Goal: Task Accomplishment & Management: Manage account settings

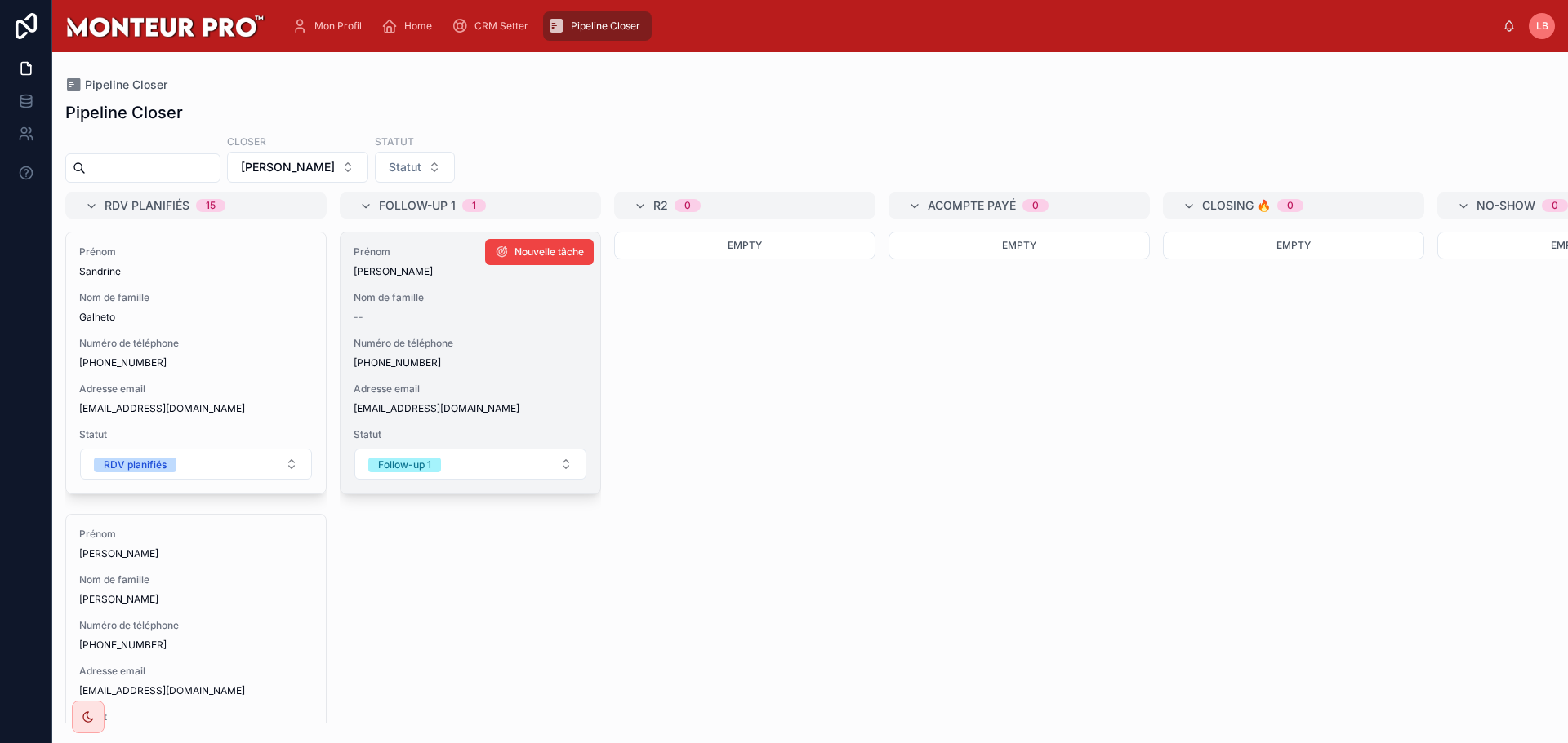
scroll to position [735, 0]
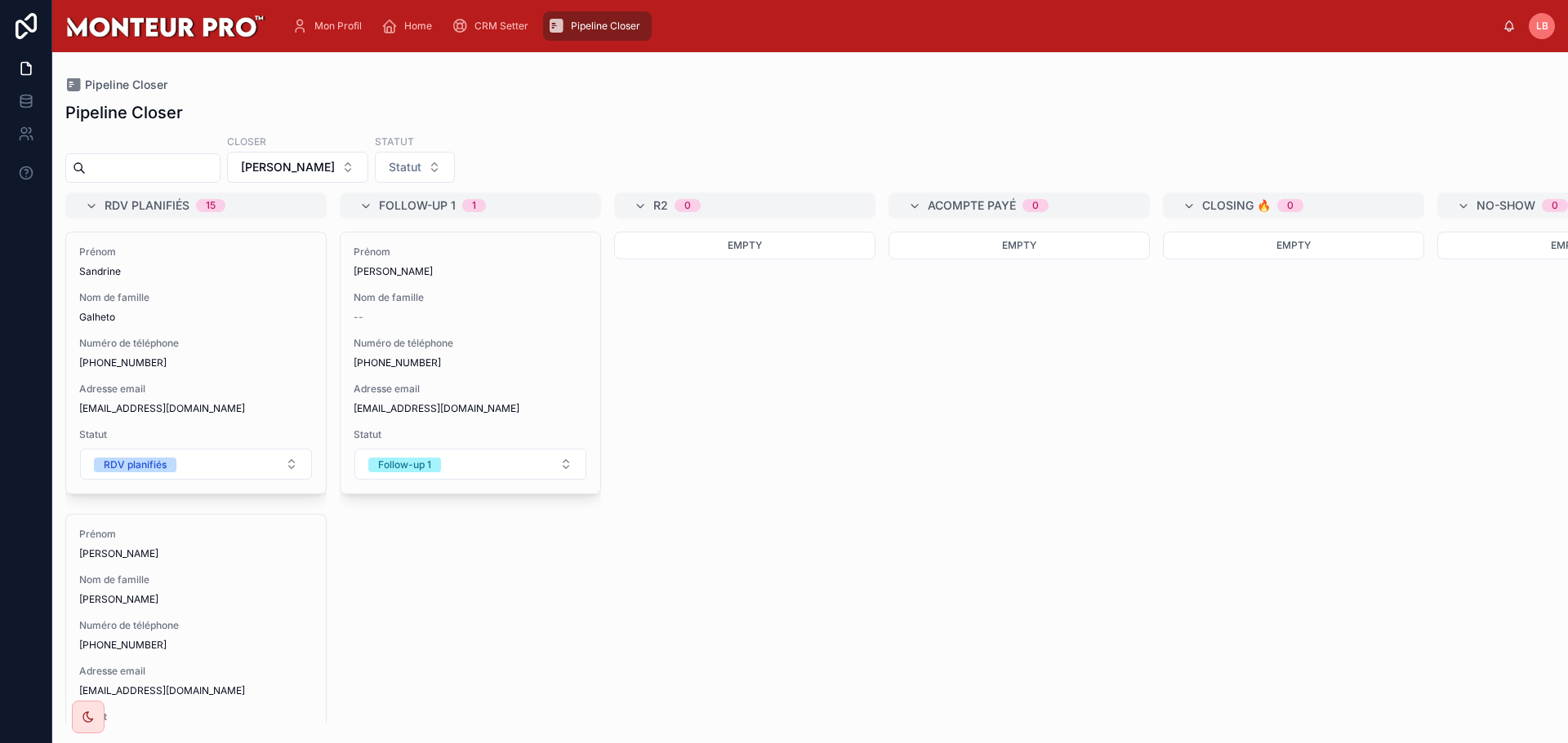
click at [714, 141] on div "Closer [PERSON_NAME] Rekik Statut Statut" at bounding box center [810, 158] width 1516 height 49
click at [86, 719] on icon at bounding box center [88, 717] width 13 height 13
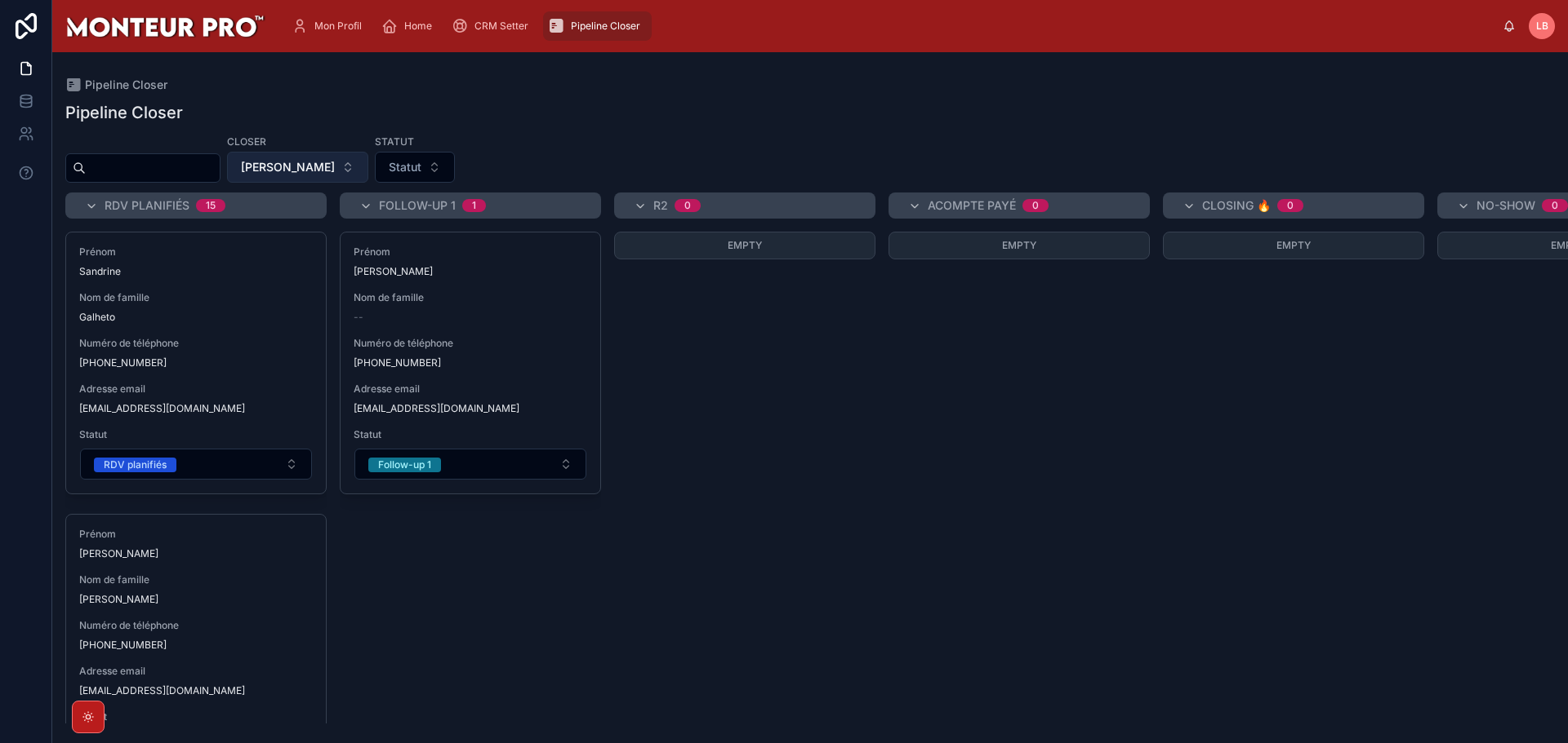
click at [335, 163] on span "[PERSON_NAME]" at bounding box center [288, 167] width 94 height 16
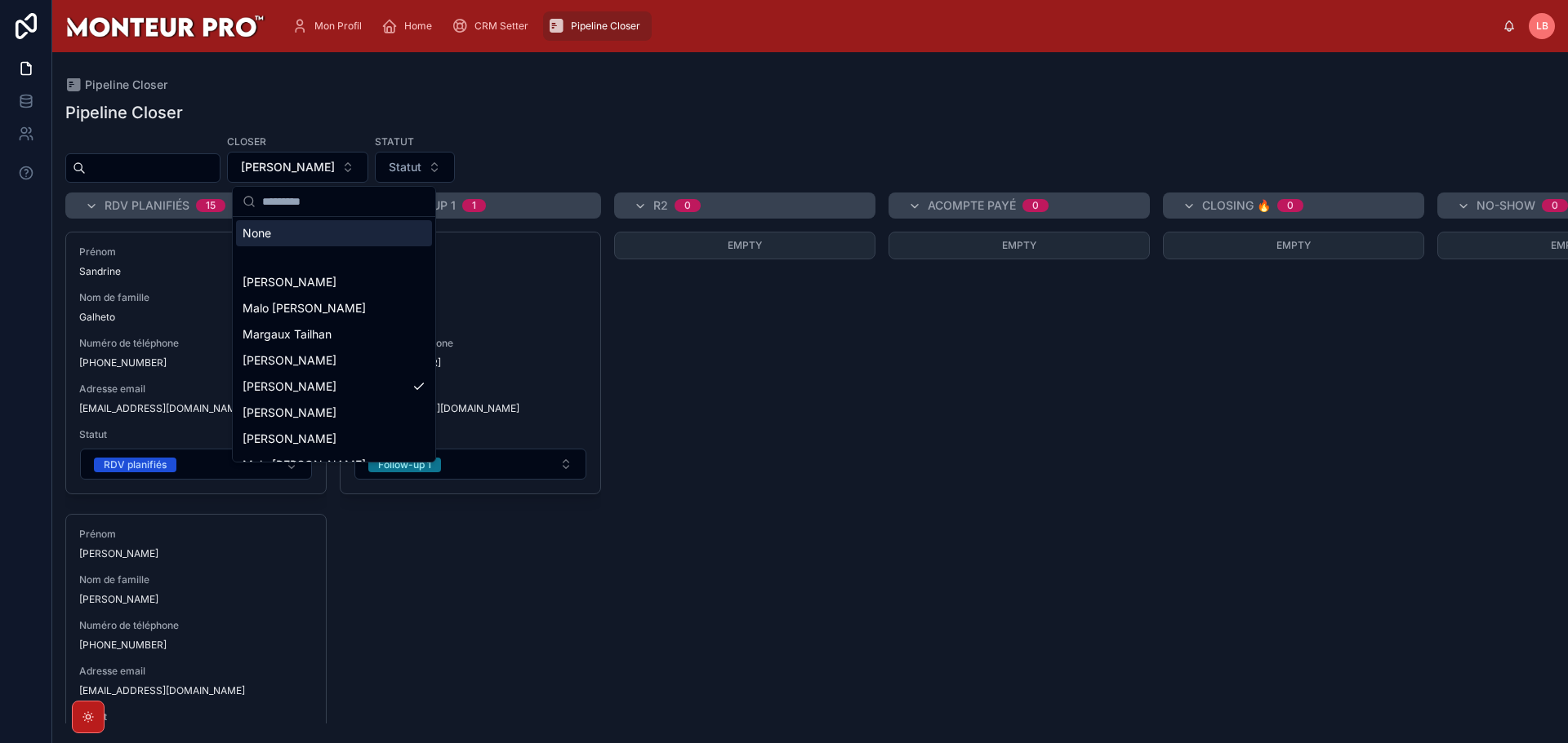
click at [302, 235] on div "None" at bounding box center [333, 233] width 196 height 26
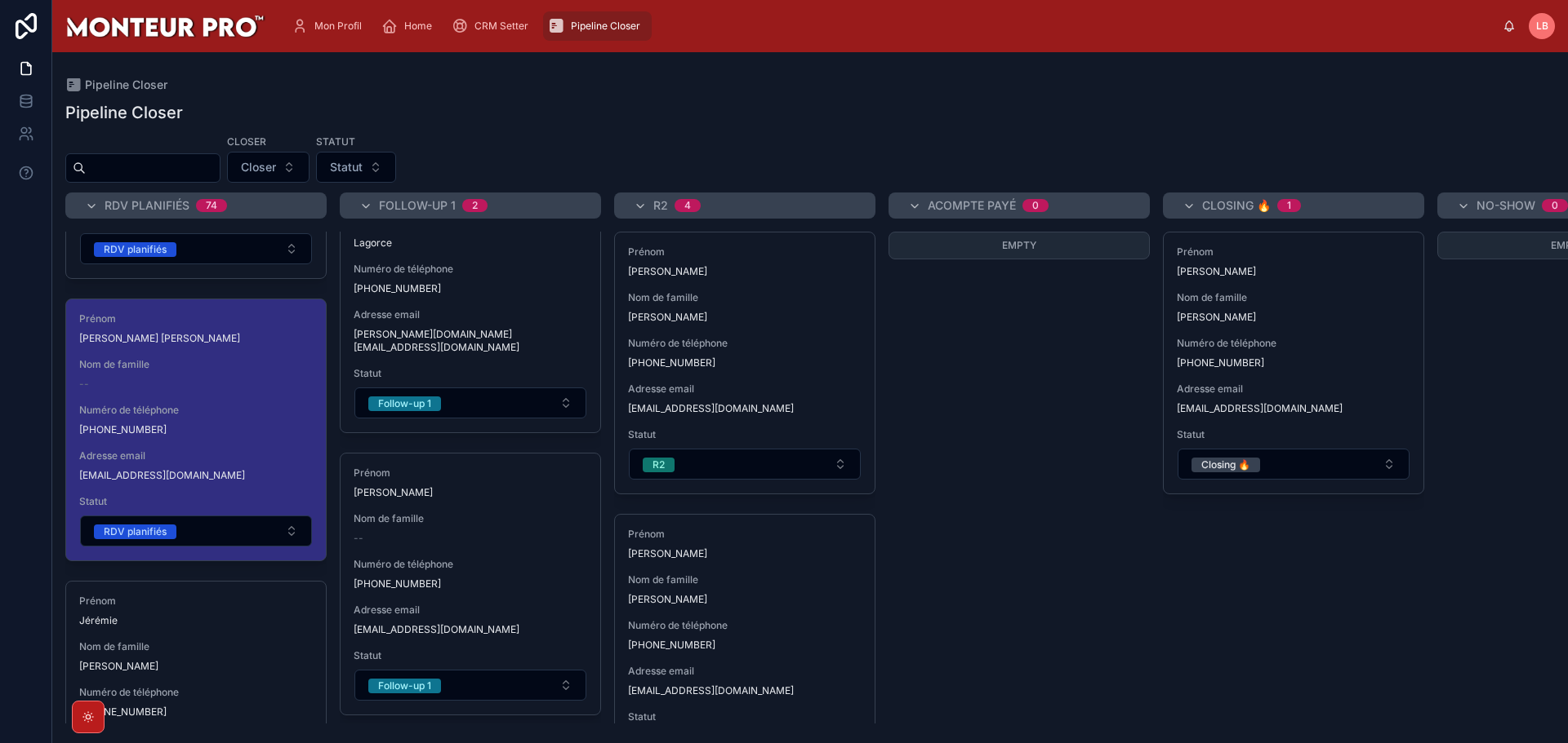
scroll to position [8732, 0]
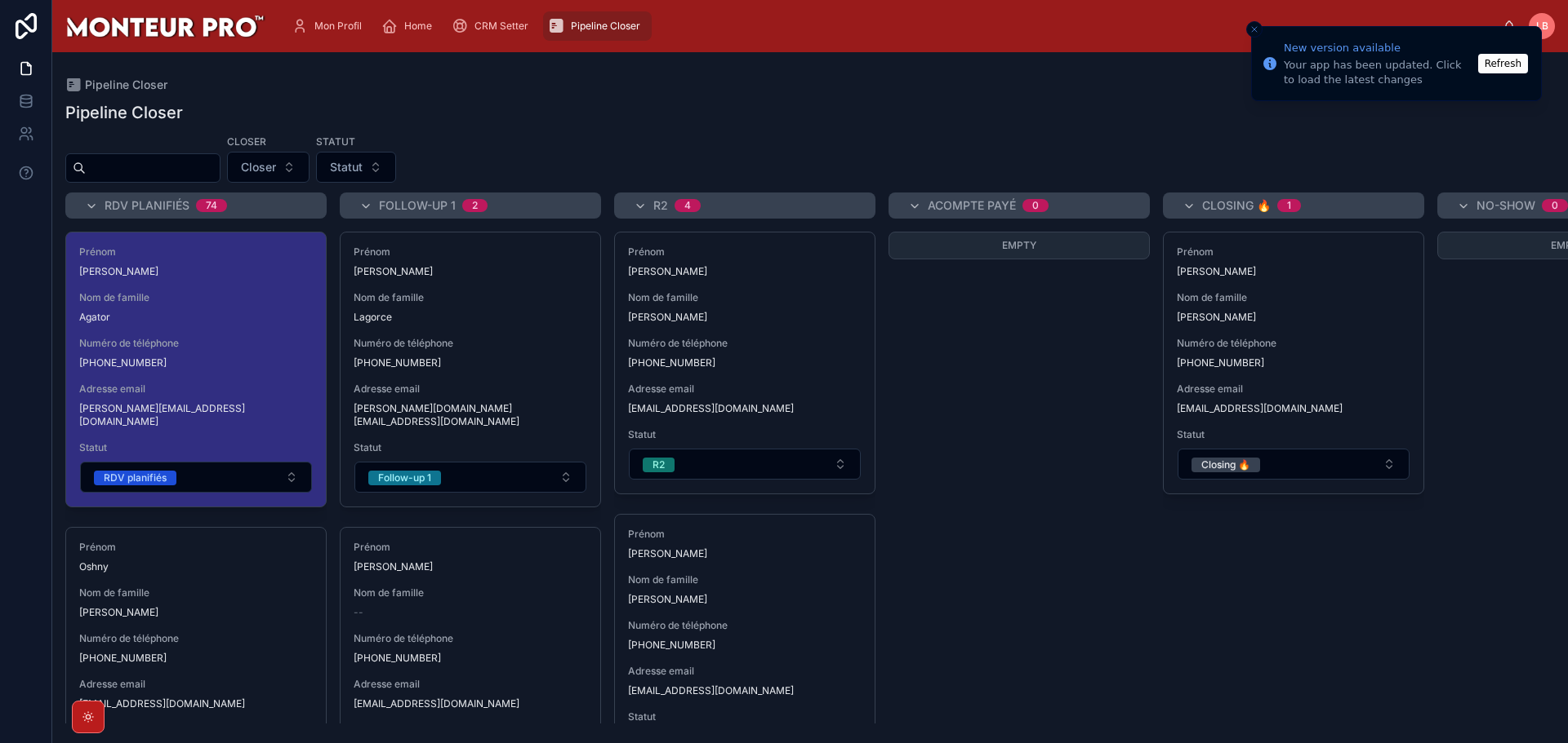
click at [1500, 58] on button "Refresh" at bounding box center [1502, 64] width 50 height 20
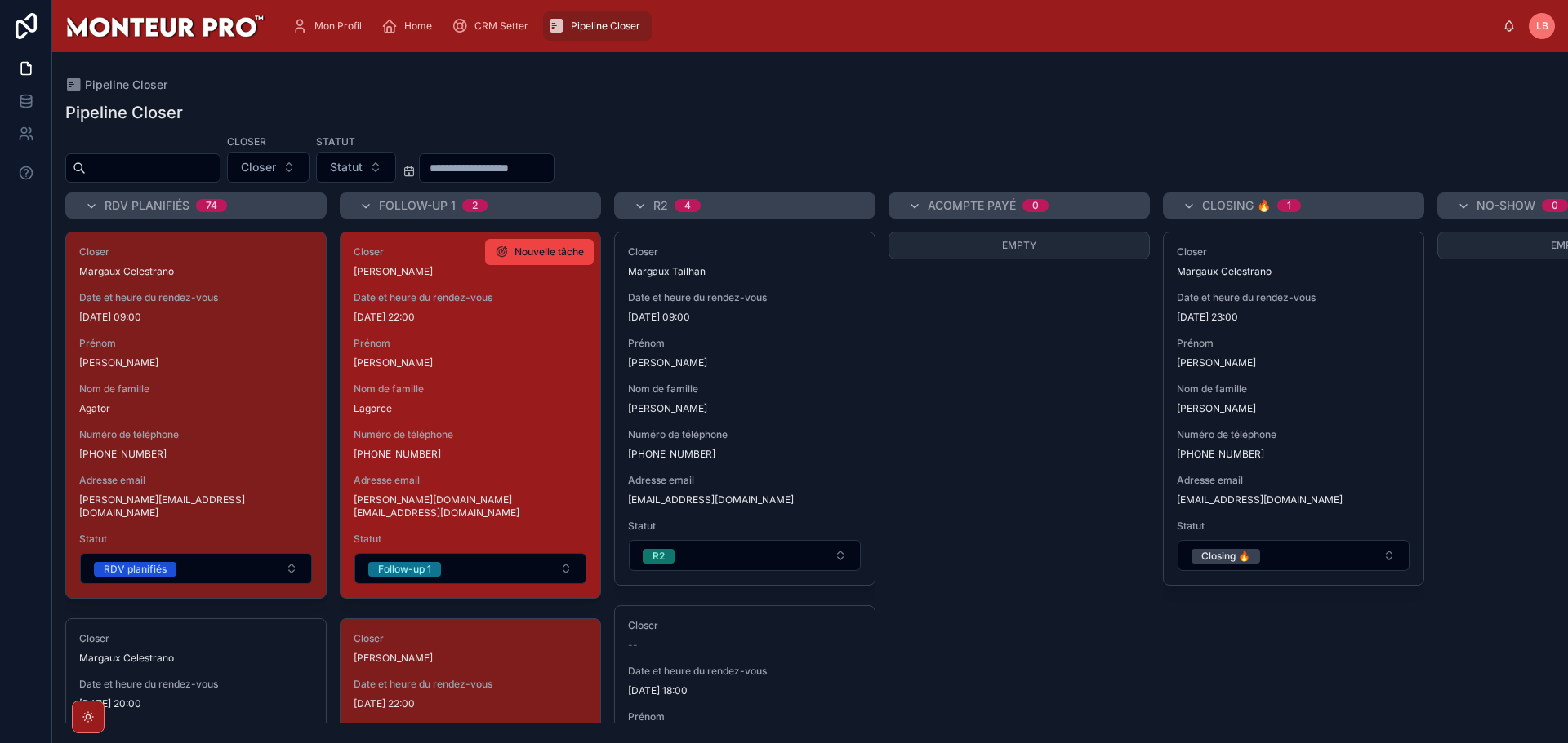
click at [440, 344] on span "Prénom" at bounding box center [470, 343] width 234 height 13
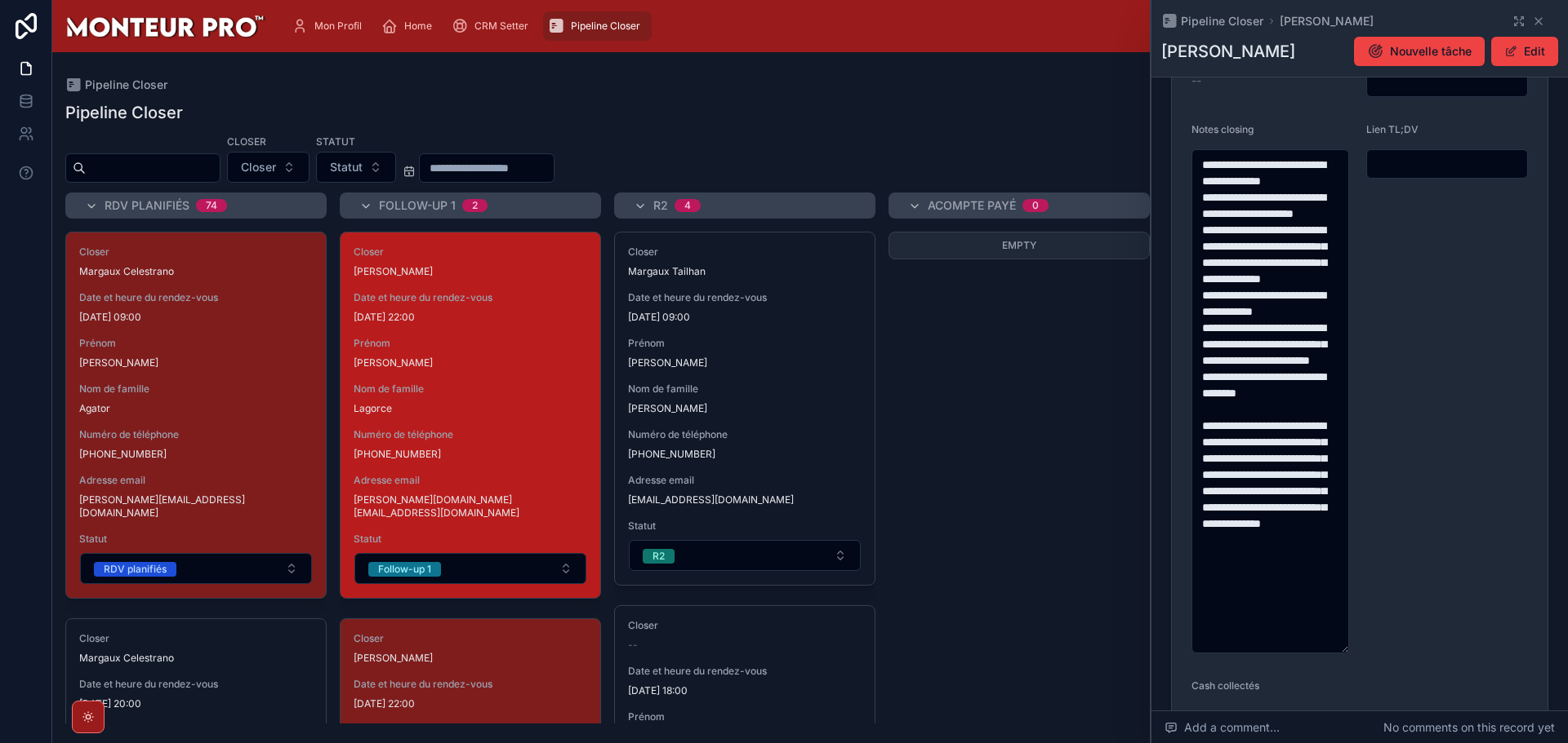
scroll to position [552, 0]
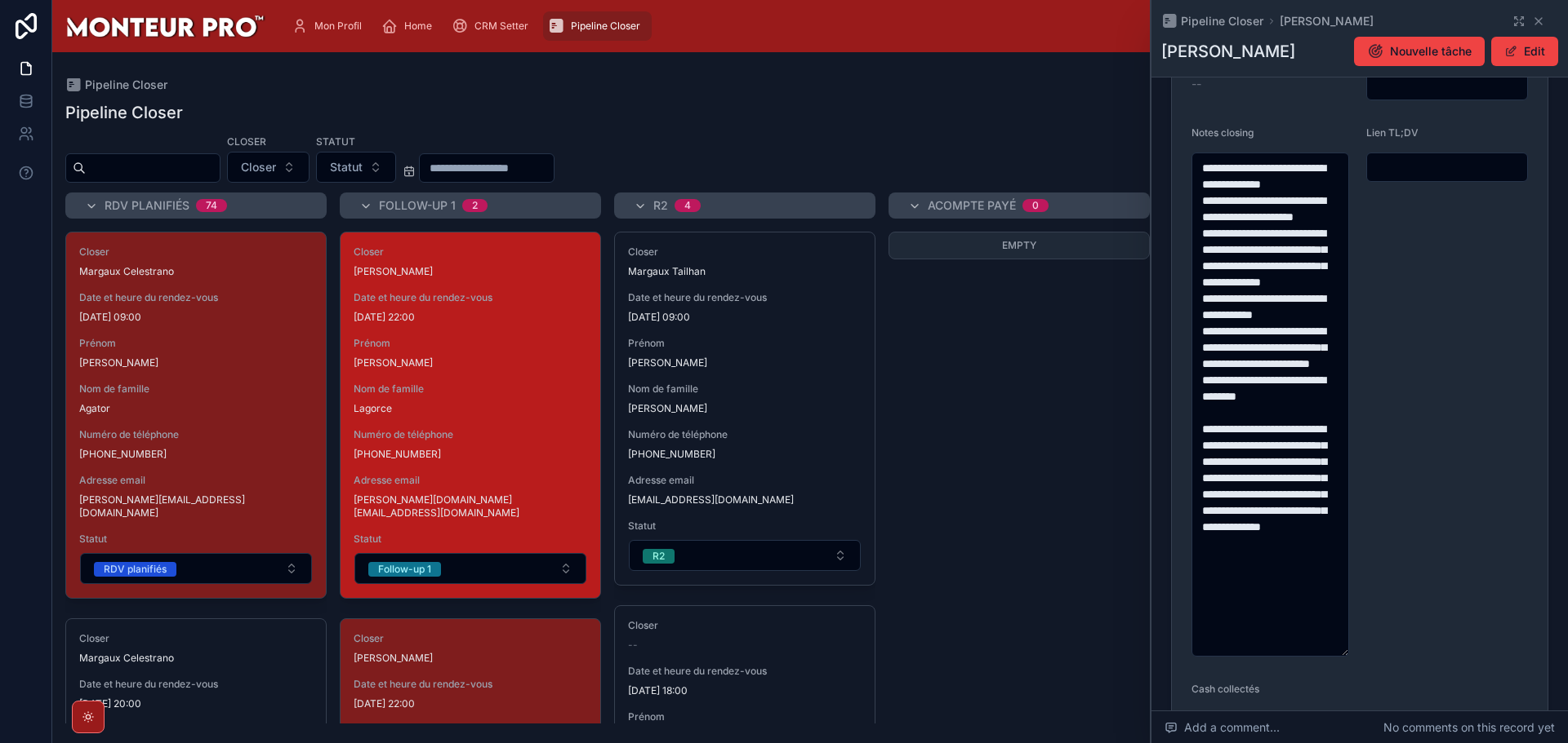
click at [1423, 156] on input "text" at bounding box center [1446, 167] width 160 height 23
type input "*"
click at [1532, 14] on icon at bounding box center [1538, 21] width 13 height 13
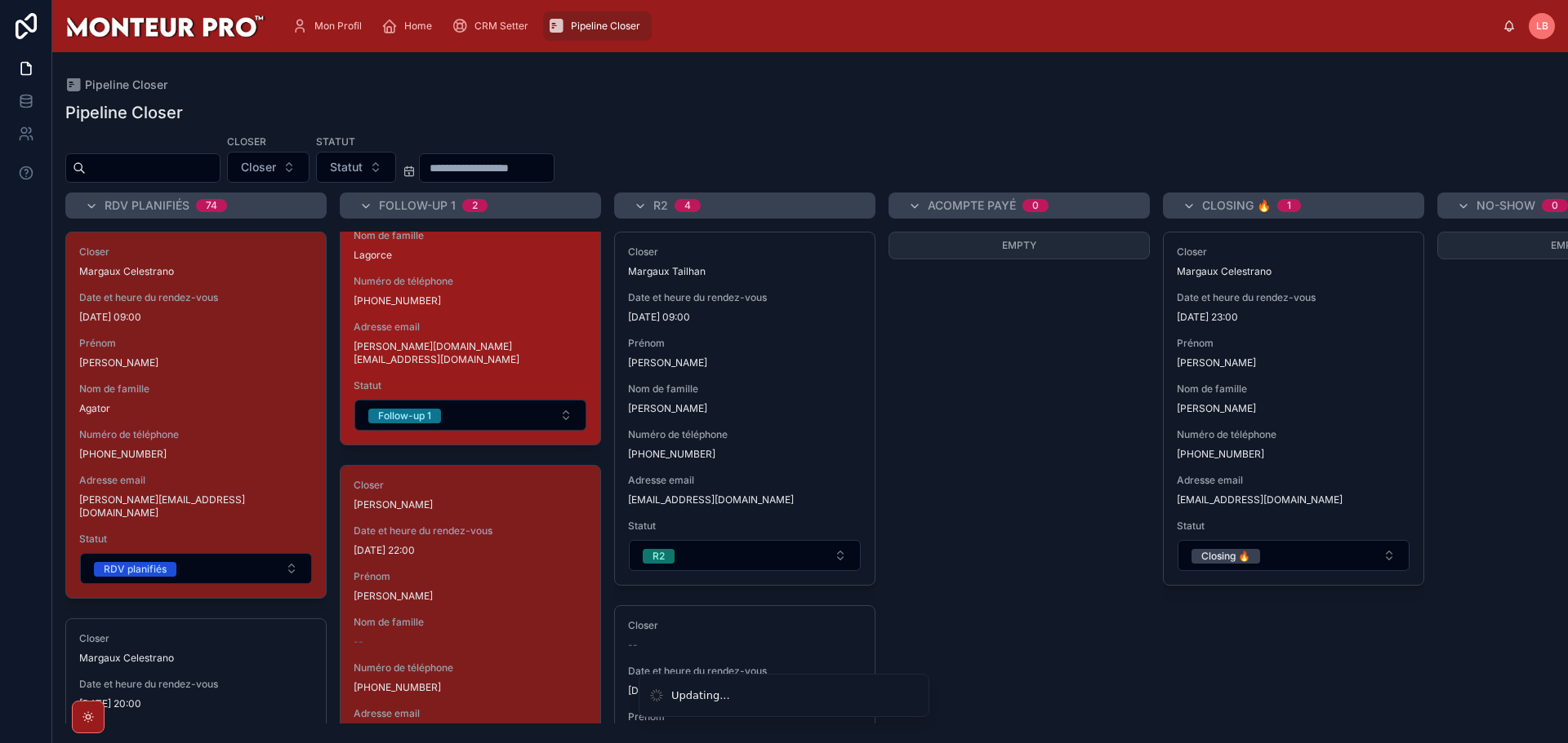
scroll to position [257, 0]
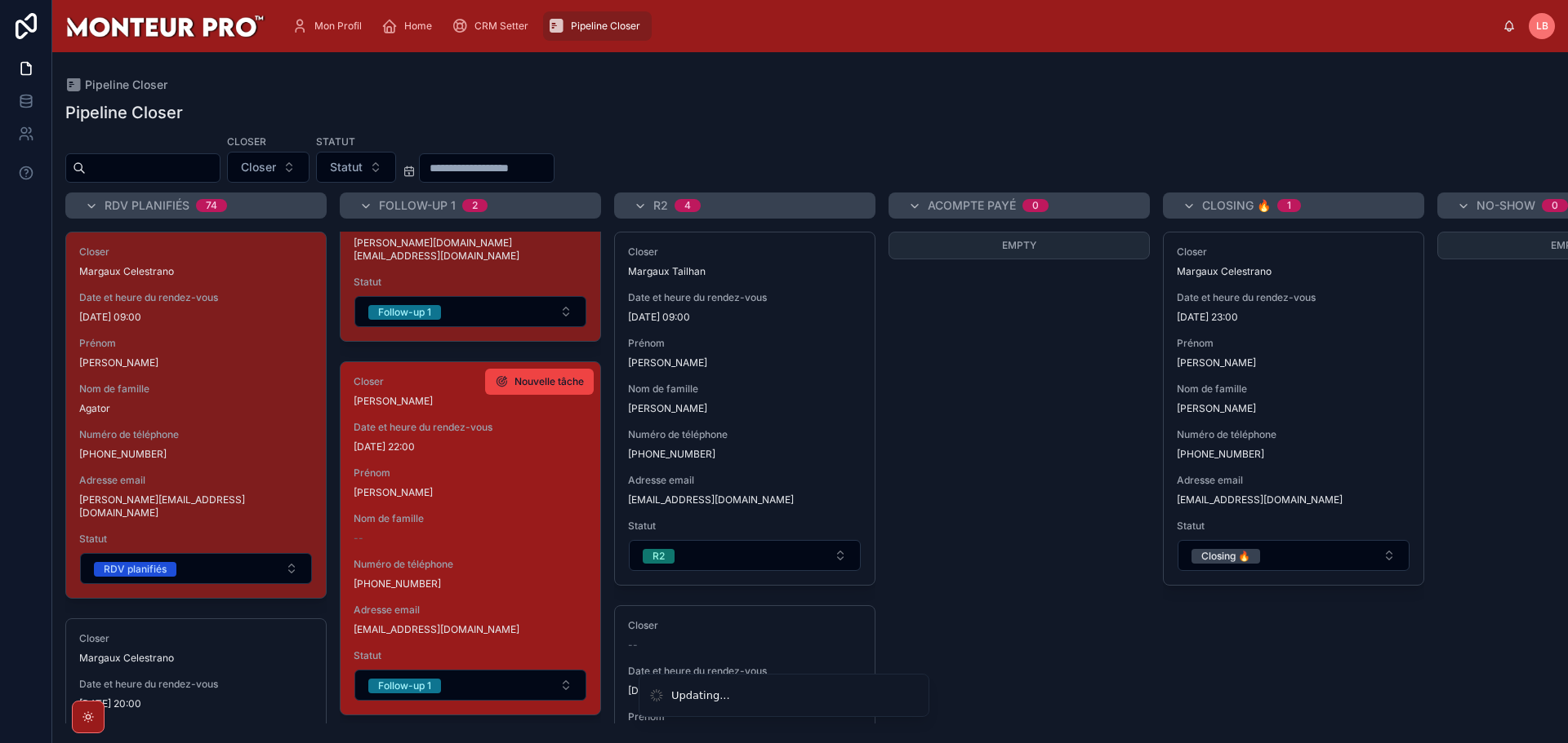
click at [475, 471] on div "Prénom Axel" at bounding box center [470, 483] width 234 height 33
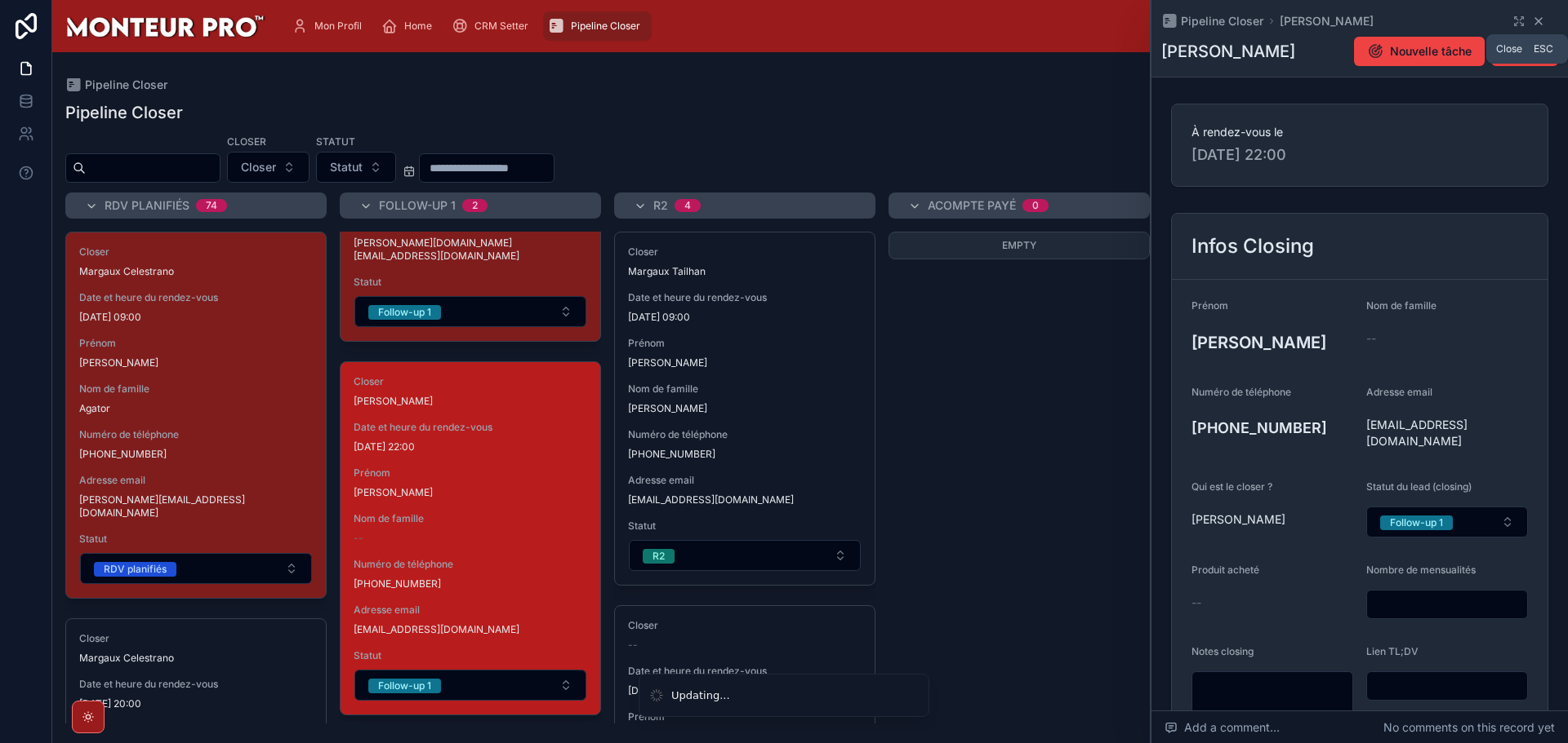
click at [1532, 18] on icon at bounding box center [1538, 21] width 13 height 13
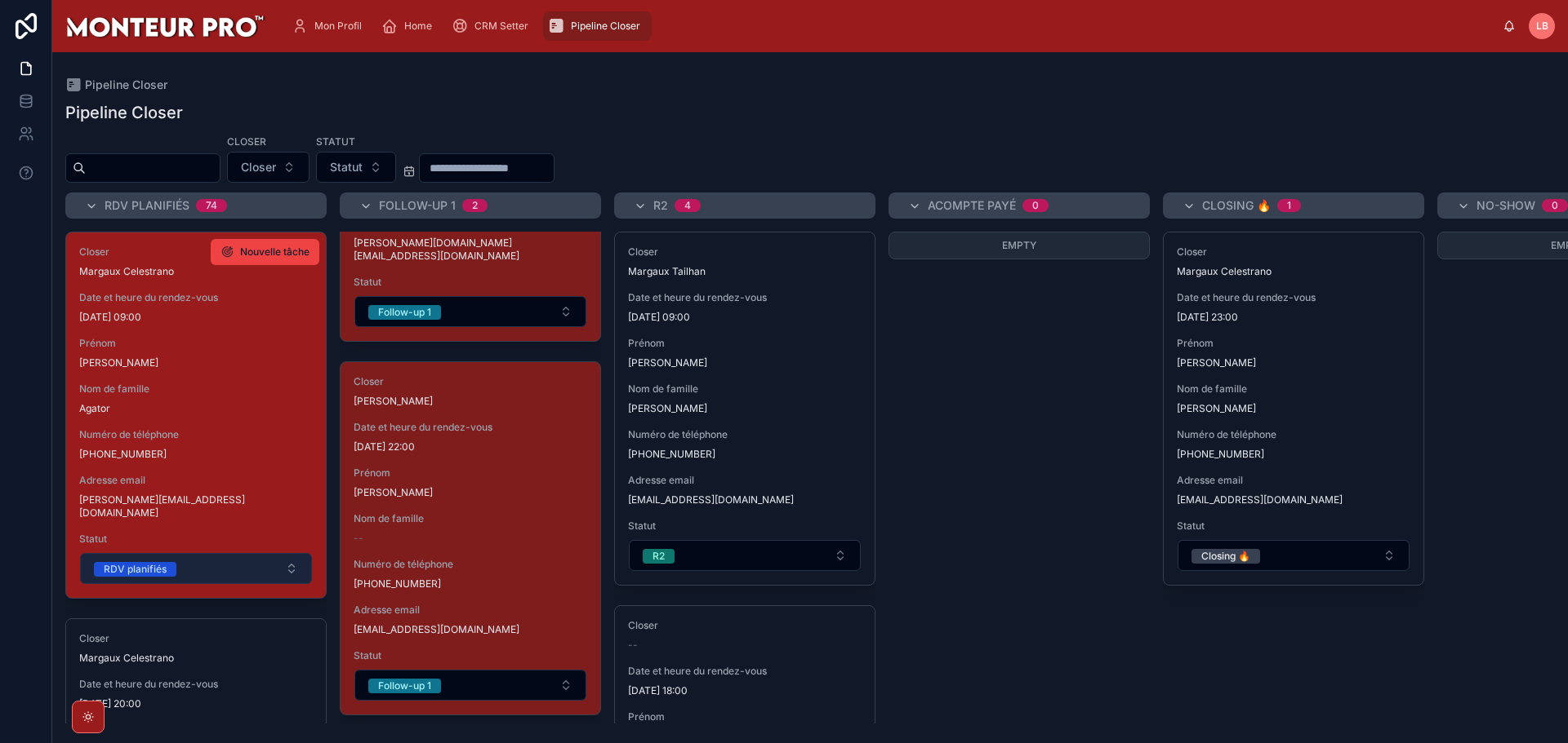
click at [264, 553] on button "RDV planifiés" at bounding box center [196, 569] width 232 height 31
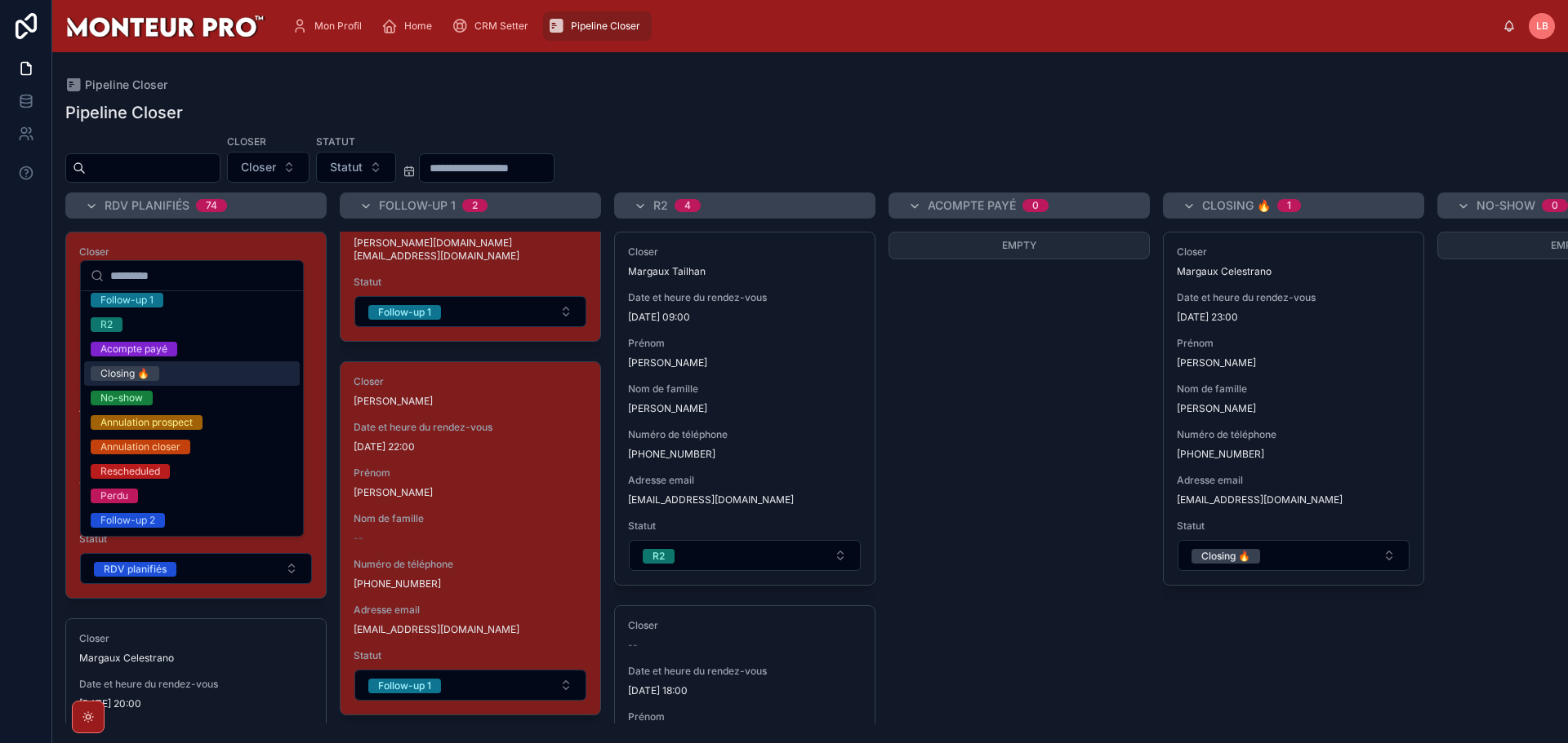
scroll to position [105, 0]
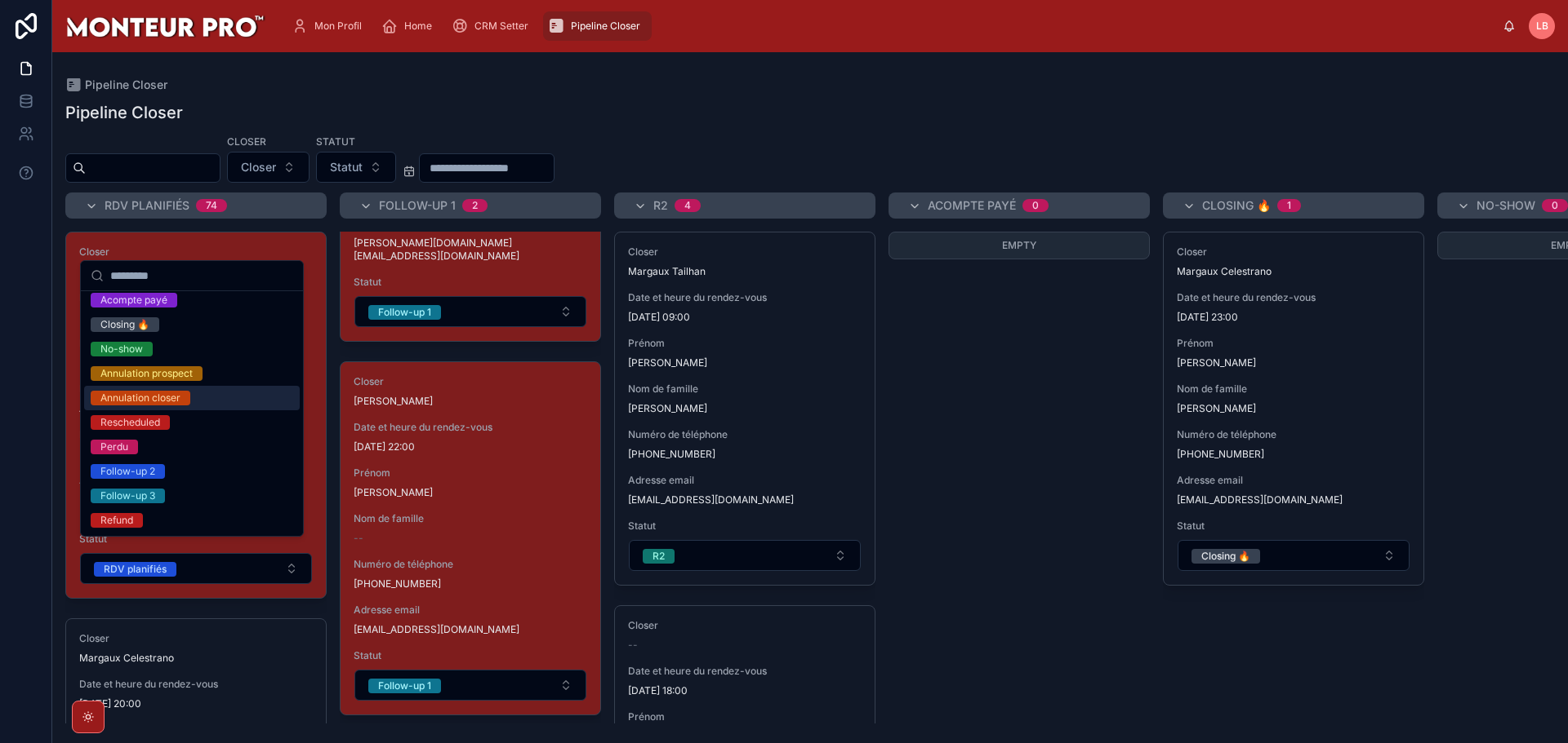
click at [163, 401] on div "Annulation closer" at bounding box center [140, 398] width 80 height 14
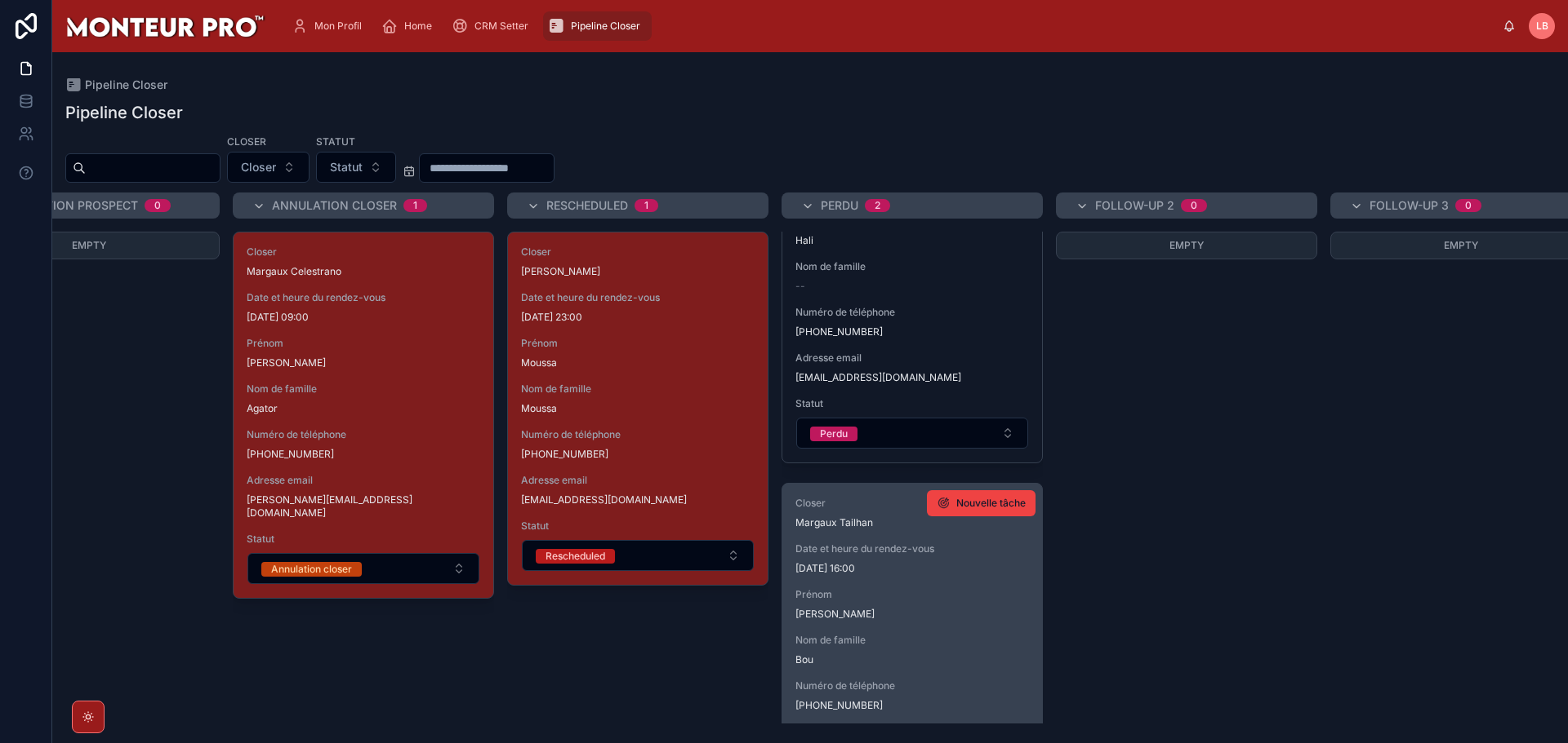
scroll to position [0, 0]
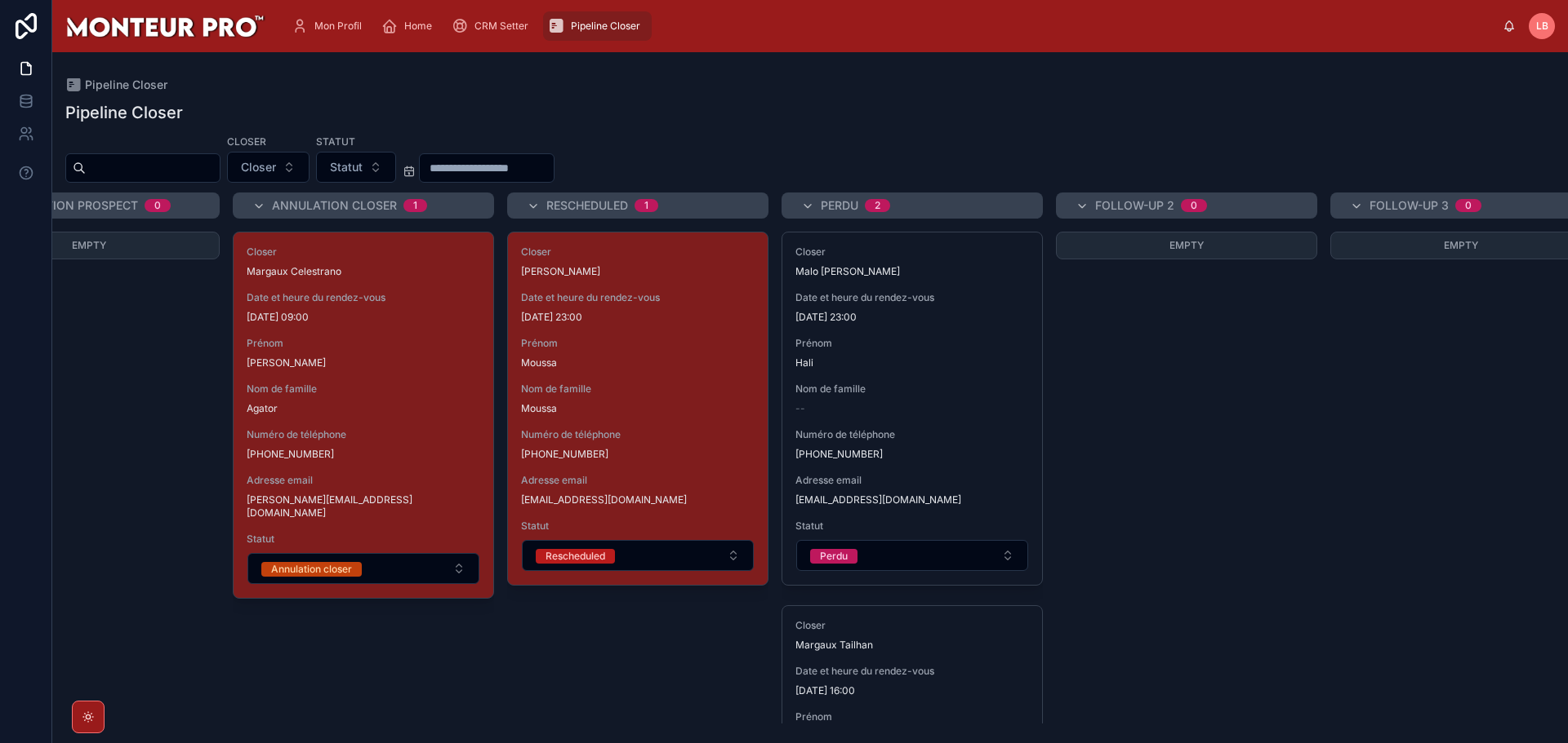
click at [1254, 415] on div "Empty" at bounding box center [1186, 478] width 261 height 492
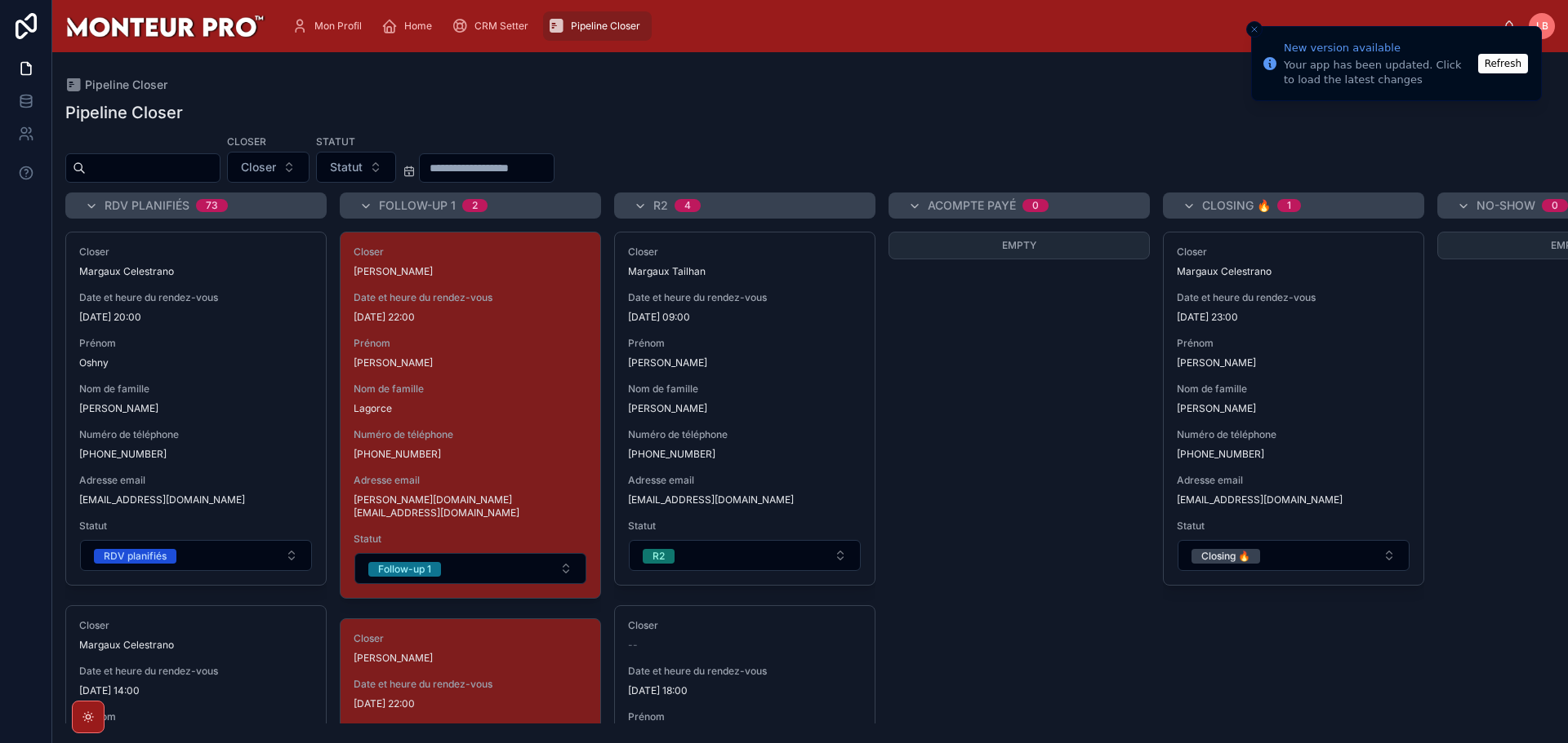
click at [1479, 60] on li "New version available Your app has been updated. Click to load the latest chang…" at bounding box center [1396, 63] width 291 height 75
click at [1488, 60] on button "Refresh" at bounding box center [1502, 64] width 50 height 20
